Goal: Information Seeking & Learning: Compare options

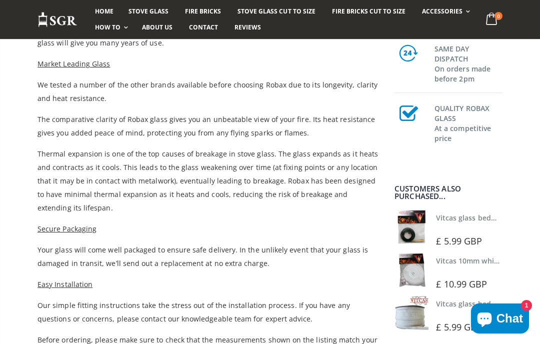
scroll to position [356, 0]
click at [460, 222] on link "Vitcas glass bedding in tape - 2mm x 10mm x 2 meters" at bounding box center [529, 217] width 186 height 9
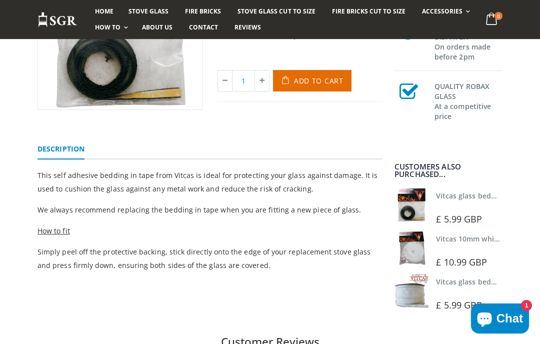
scroll to position [195, 0]
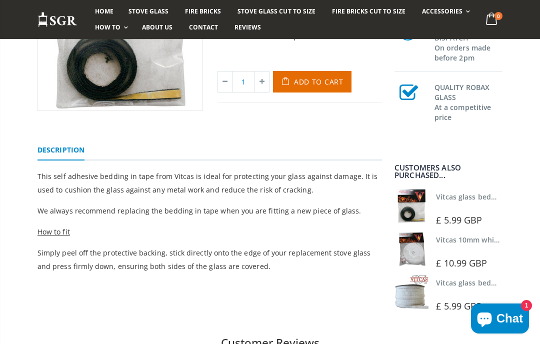
click at [461, 200] on link "Vitcas glass bedding in tape - 2mm x 10mm x 2 meters" at bounding box center [529, 196] width 186 height 9
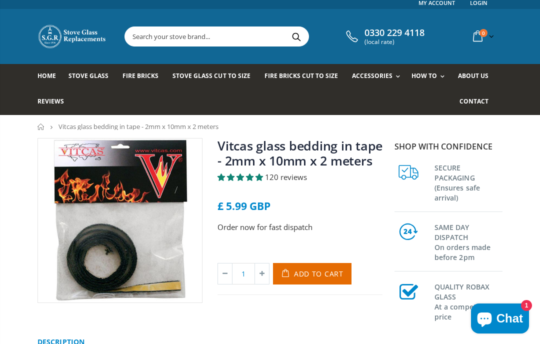
scroll to position [2, 0]
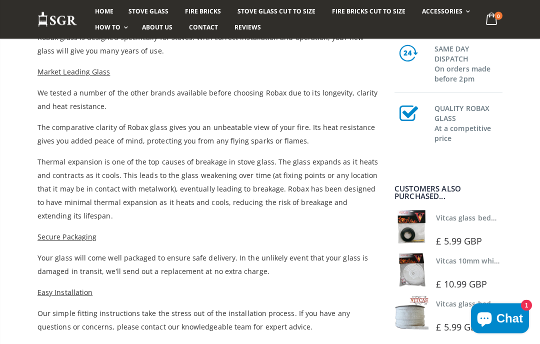
scroll to position [348, 0]
click at [451, 290] on span "£ 10.99 GBP" at bounding box center [461, 284] width 51 height 12
click at [453, 265] on link "Vitcas 10mm white rope kit - includes rope seal and glue!" at bounding box center [534, 260] width 196 height 9
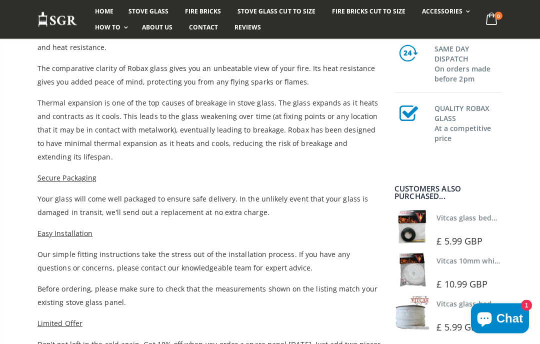
scroll to position [412, 0]
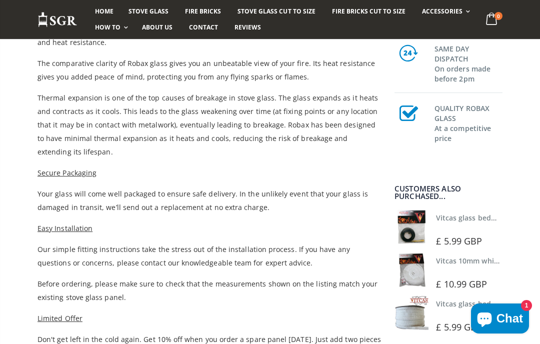
click at [407, 330] on img at bounding box center [411, 313] width 34 height 34
click at [445, 308] on link "Vitcas glass bedding in tape - 2mm x 15mm x 2 meters (White)" at bounding box center [542, 303] width 212 height 9
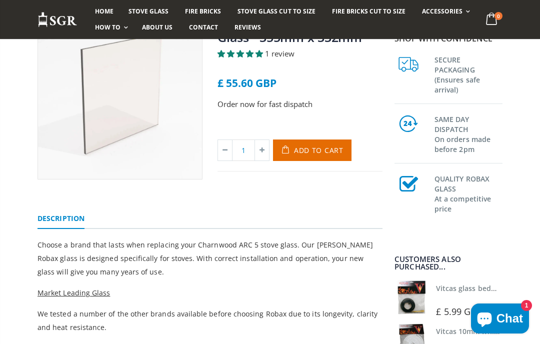
scroll to position [123, 0]
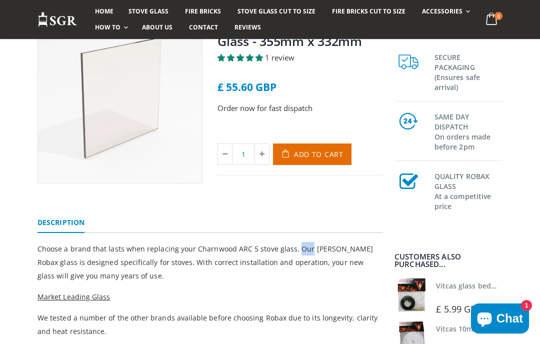
click at [402, 215] on div "QUALITY ROBAX GLASS At a competitive price" at bounding box center [448, 190] width 108 height 59
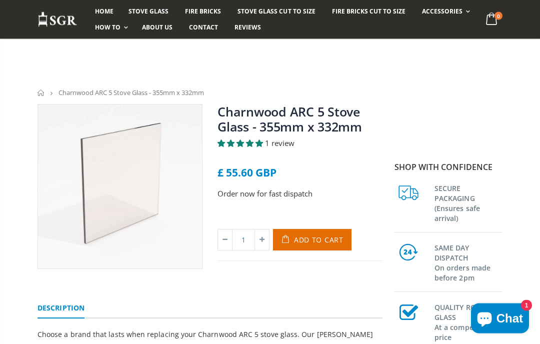
scroll to position [0, 0]
